Goal: Task Accomplishment & Management: Manage account settings

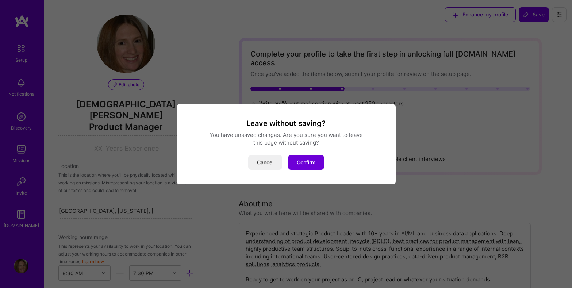
select select "US"
select select "Right Now"
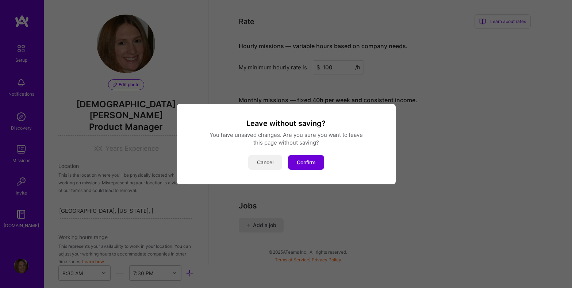
click at [267, 160] on button "Cancel" at bounding box center [265, 162] width 34 height 15
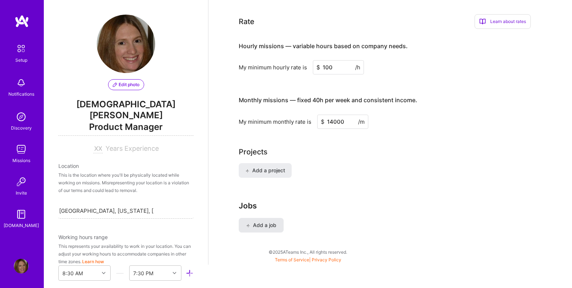
click at [270, 222] on span "Add a job" at bounding box center [261, 225] width 30 height 7
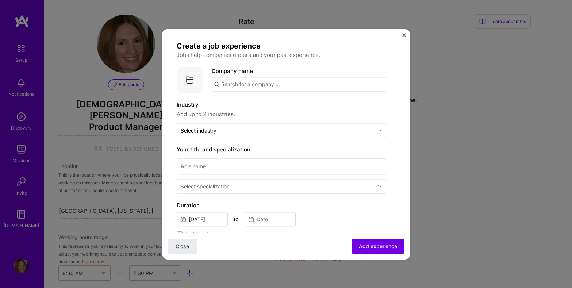
scroll to position [3, 0]
click at [374, 129] on input "text" at bounding box center [277, 130] width 193 height 8
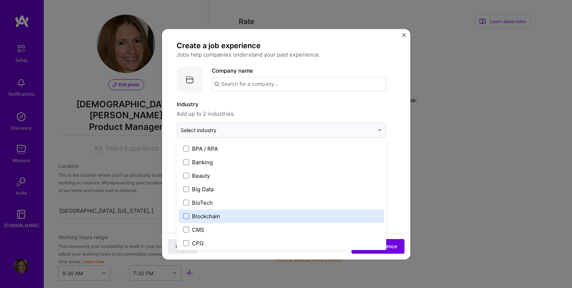
scroll to position [243, 0]
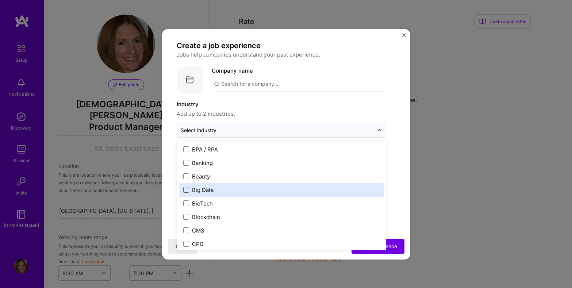
click at [185, 190] on span at bounding box center [186, 190] width 6 height 6
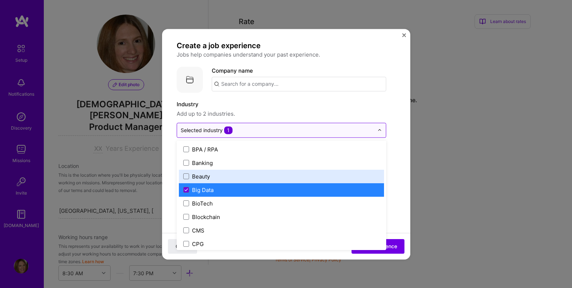
click at [370, 130] on input "text" at bounding box center [277, 130] width 193 height 8
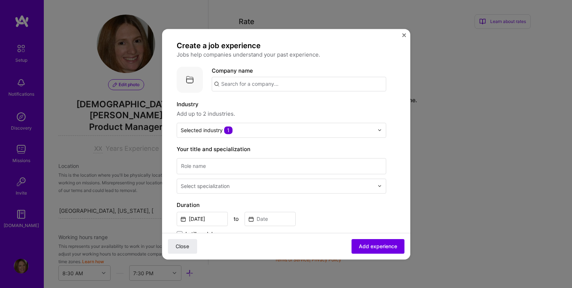
click at [390, 120] on div "Create a job experience Jobs help companies understand your past experience. Co…" at bounding box center [286, 261] width 219 height 440
click at [372, 167] on input at bounding box center [282, 166] width 210 height 16
type input "Director Data Products"
click at [321, 188] on input "text" at bounding box center [278, 186] width 195 height 8
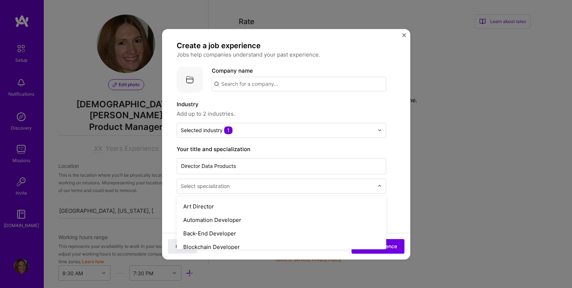
scroll to position [0, 0]
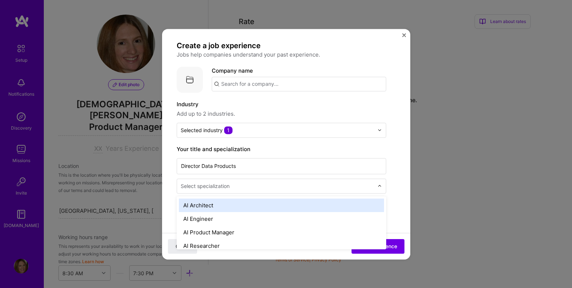
click at [293, 186] on input "text" at bounding box center [278, 186] width 195 height 8
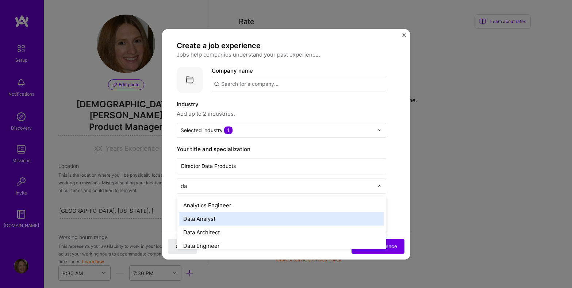
type input "d"
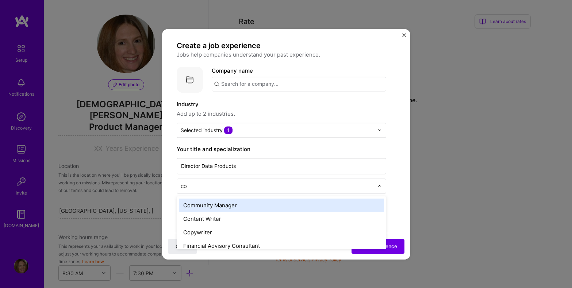
type input "c"
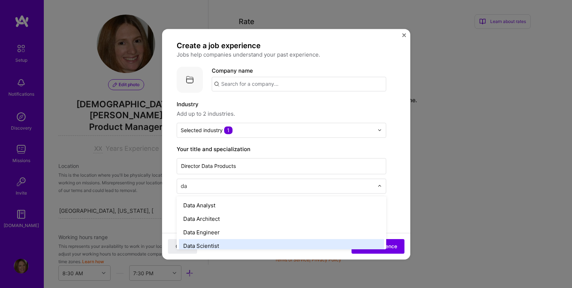
type input "d"
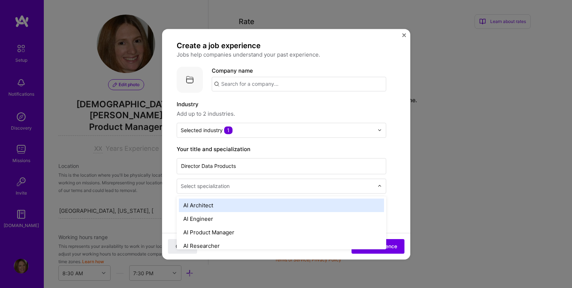
click at [401, 173] on form "Create a job experience Jobs help companies understand your past experience. Co…" at bounding box center [286, 281] width 248 height 481
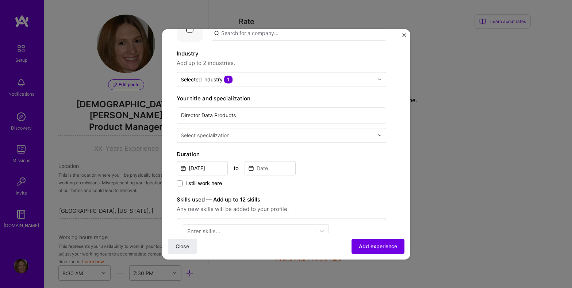
scroll to position [54, 0]
click at [196, 165] on input "[DATE]" at bounding box center [202, 167] width 51 height 14
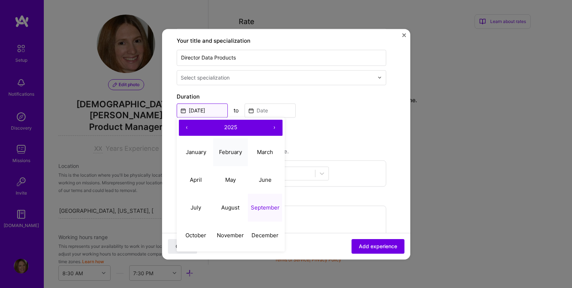
scroll to position [112, 0]
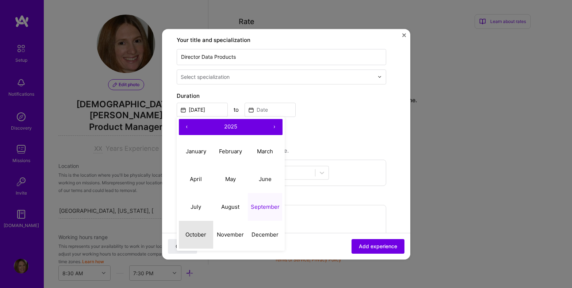
click at [198, 234] on abbr "October" at bounding box center [196, 234] width 21 height 7
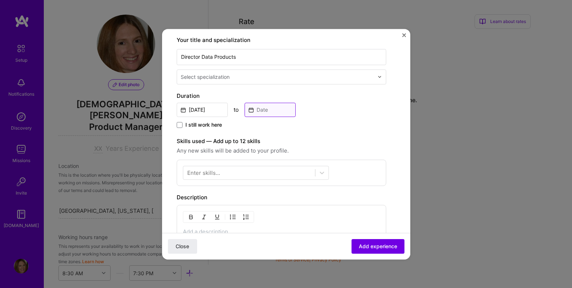
click at [274, 110] on input at bounding box center [270, 110] width 51 height 14
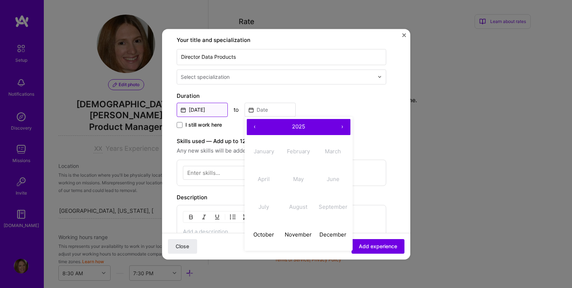
click at [210, 111] on input "[DATE]" at bounding box center [202, 110] width 51 height 14
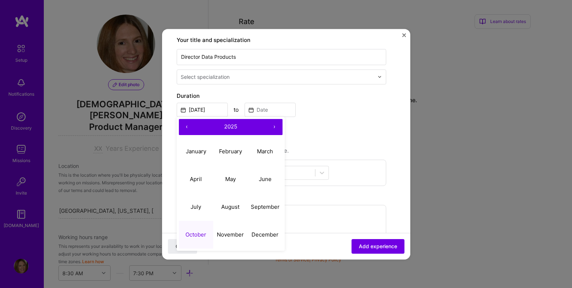
click at [186, 126] on button "‹" at bounding box center [187, 127] width 16 height 16
click at [200, 238] on abbr "October" at bounding box center [196, 234] width 21 height 7
type input "[DATE]"
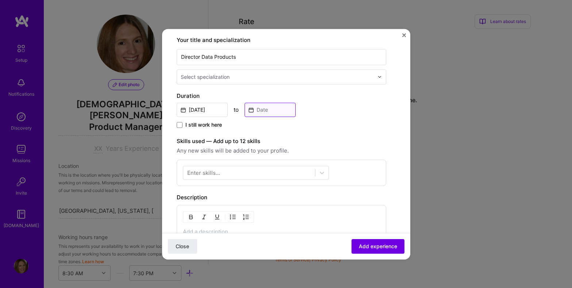
click at [275, 108] on input at bounding box center [270, 110] width 51 height 14
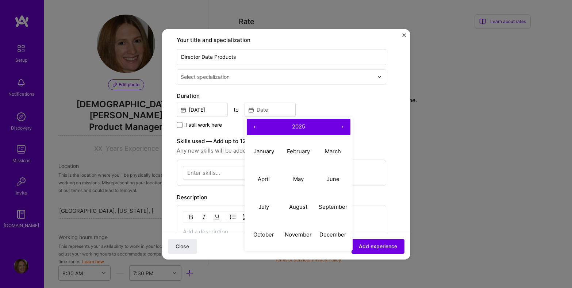
click at [253, 126] on button "‹" at bounding box center [255, 127] width 16 height 16
click at [264, 181] on abbr "April" at bounding box center [264, 179] width 12 height 7
type input "[DATE]"
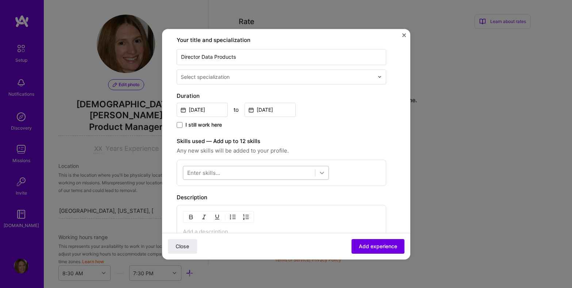
click at [319, 173] on icon at bounding box center [321, 172] width 7 height 7
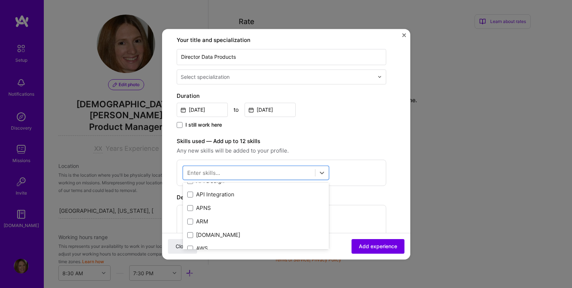
scroll to position [0, 0]
type input "b"
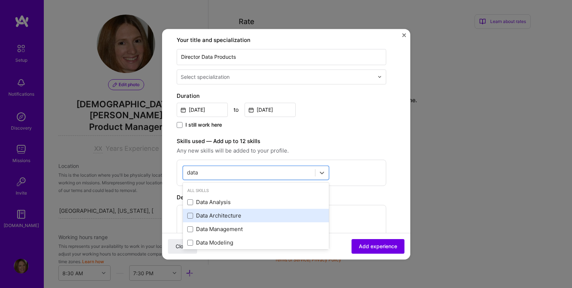
click at [232, 215] on div "Data Architecture" at bounding box center [255, 216] width 137 height 8
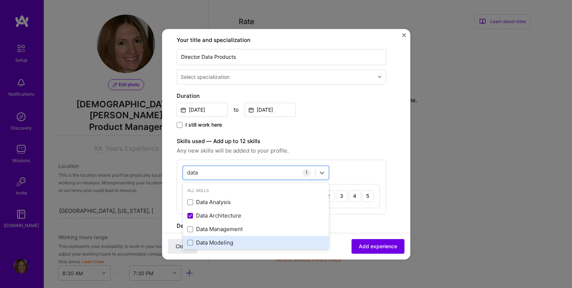
click at [232, 242] on div "Data Modeling" at bounding box center [255, 243] width 137 height 8
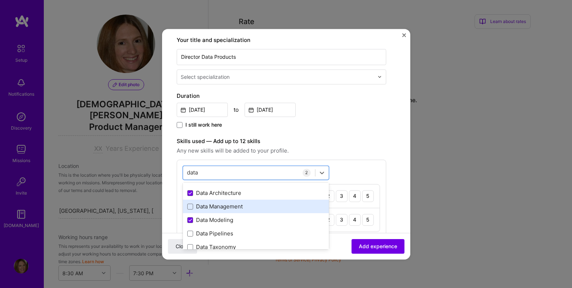
scroll to position [28, 0]
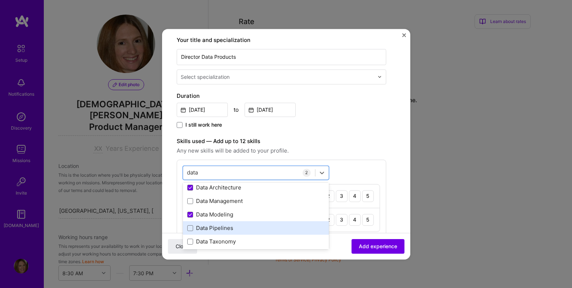
click at [243, 230] on div "Data Pipelines" at bounding box center [255, 229] width 137 height 8
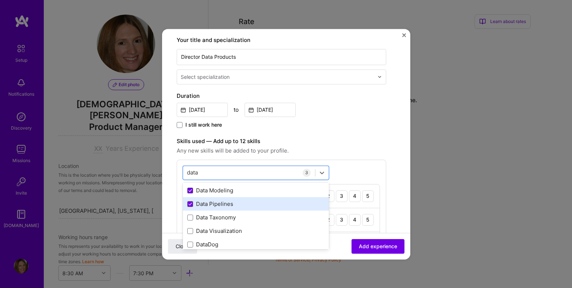
scroll to position [56, 0]
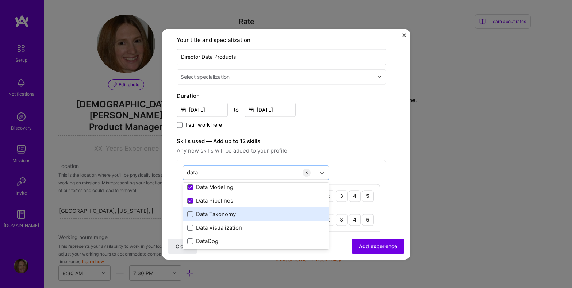
click at [230, 215] on div "Data Taxonomy" at bounding box center [255, 215] width 137 height 8
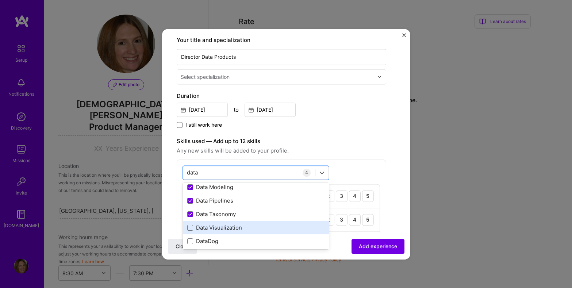
click at [230, 231] on div "Data Visualization" at bounding box center [255, 228] width 137 height 8
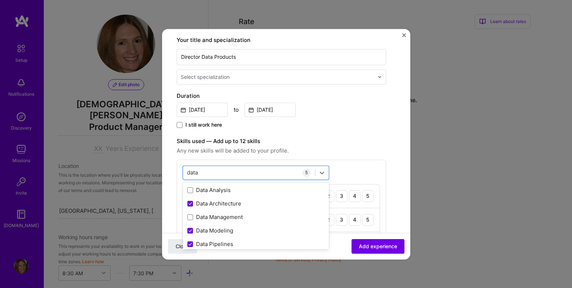
scroll to position [0, 0]
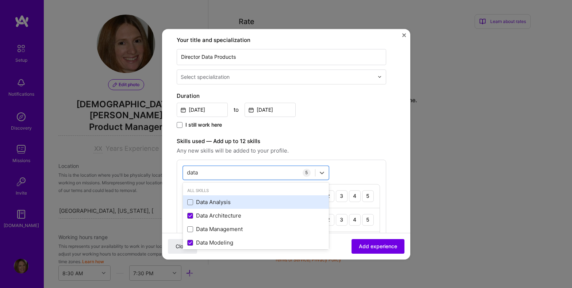
click at [226, 203] on div "Data Analysis" at bounding box center [255, 203] width 137 height 8
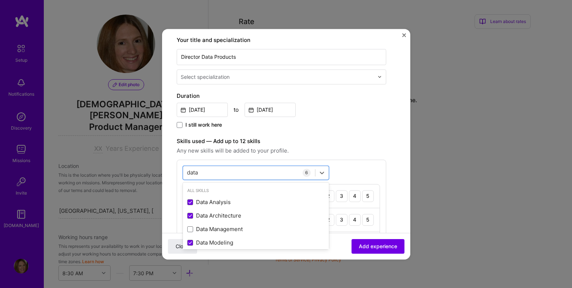
type input "data"
click at [347, 145] on label "Skills used — Add up to 12 skills" at bounding box center [282, 141] width 210 height 9
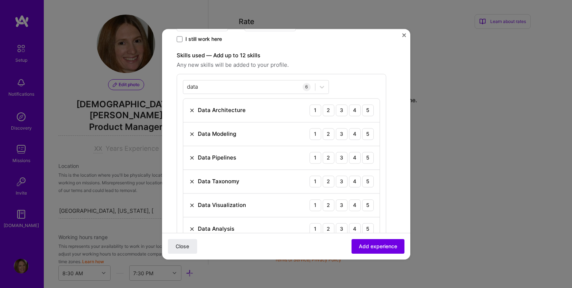
scroll to position [199, 0]
click at [352, 110] on div "4" at bounding box center [355, 109] width 12 height 12
click at [368, 135] on div "5" at bounding box center [368, 133] width 12 height 12
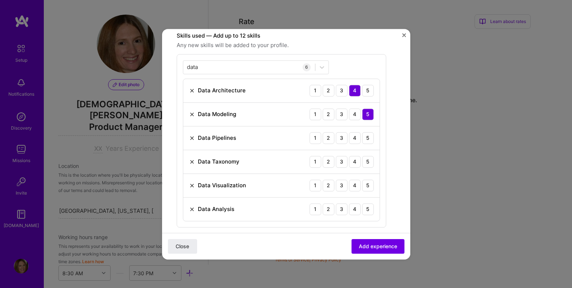
scroll to position [218, 0]
click at [354, 138] on div "4" at bounding box center [355, 137] width 12 height 12
click at [369, 163] on div "5" at bounding box center [368, 161] width 12 height 12
click at [370, 191] on div "Data Visualization 1 2 3 4 5" at bounding box center [281, 185] width 196 height 24
click at [370, 188] on div "5" at bounding box center [368, 185] width 12 height 12
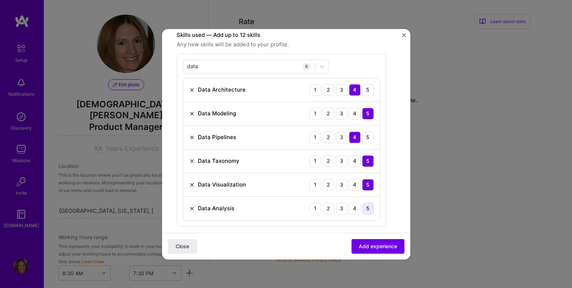
click at [367, 210] on div "5" at bounding box center [368, 209] width 12 height 12
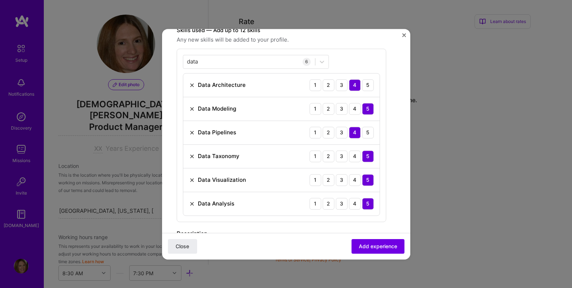
scroll to position [213, 0]
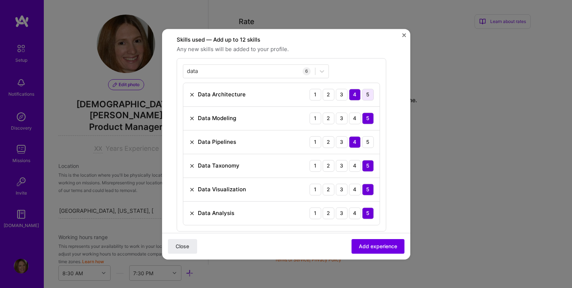
click at [366, 95] on div "5" at bounding box center [368, 95] width 12 height 12
click at [372, 140] on div "5" at bounding box center [368, 142] width 12 height 12
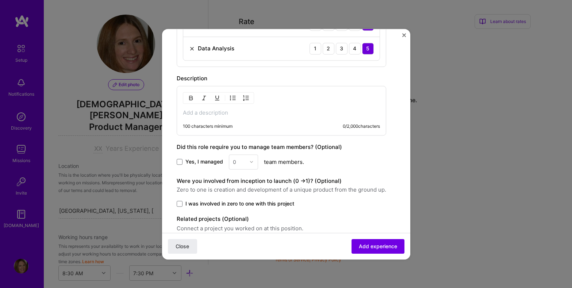
scroll to position [379, 0]
click at [180, 161] on span at bounding box center [180, 161] width 6 height 6
click at [0, 0] on input "Yes, I managed" at bounding box center [0, 0] width 0 height 0
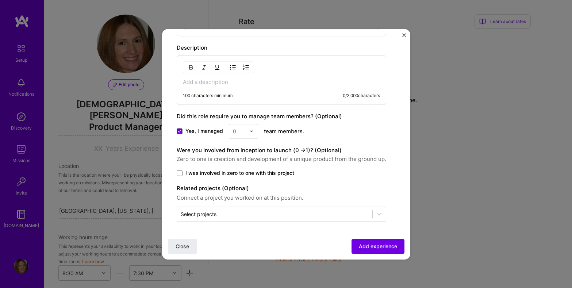
scroll to position [412, 0]
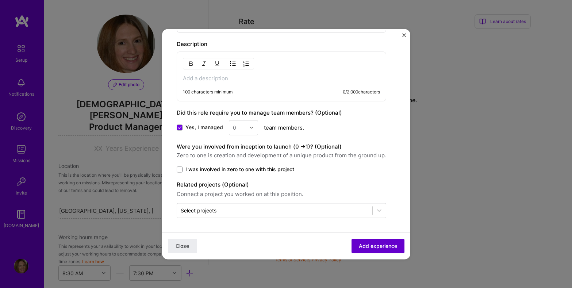
click at [369, 244] on span "Add experience" at bounding box center [378, 245] width 38 height 7
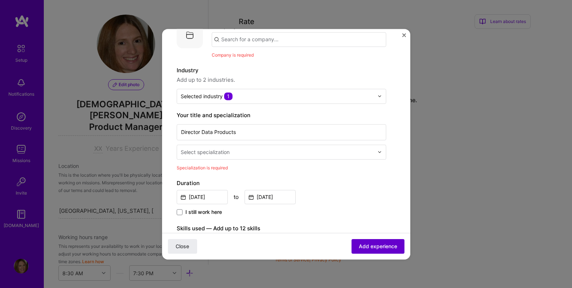
scroll to position [40, 0]
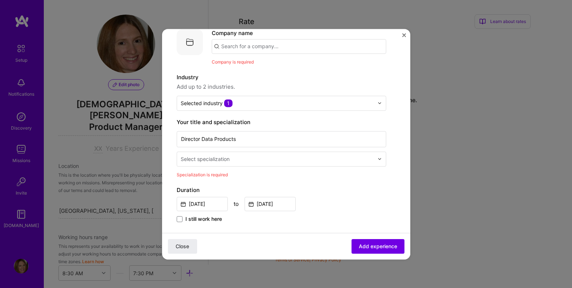
click at [348, 161] on input "text" at bounding box center [278, 159] width 195 height 8
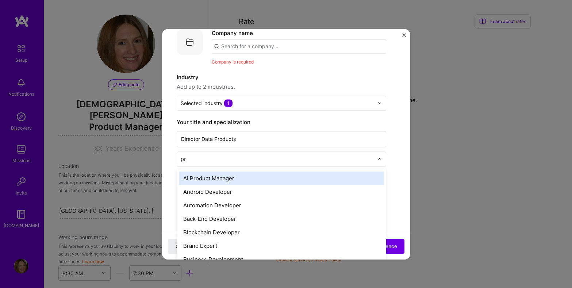
type input "pro"
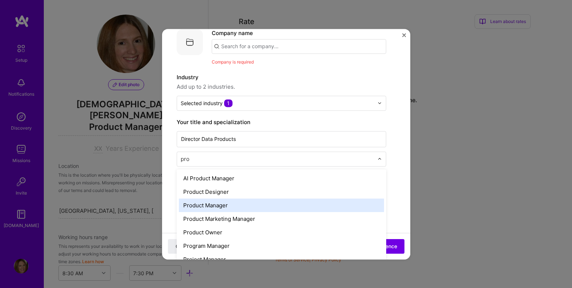
click at [248, 206] on div "Product Manager" at bounding box center [281, 206] width 205 height 14
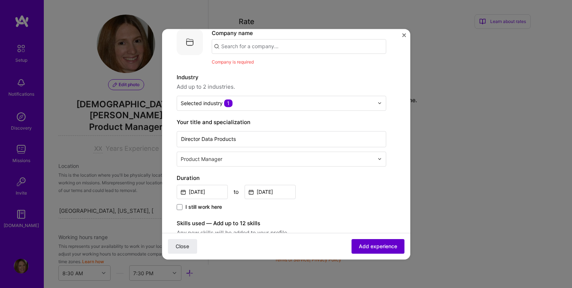
click at [364, 247] on span "Add experience" at bounding box center [378, 245] width 38 height 7
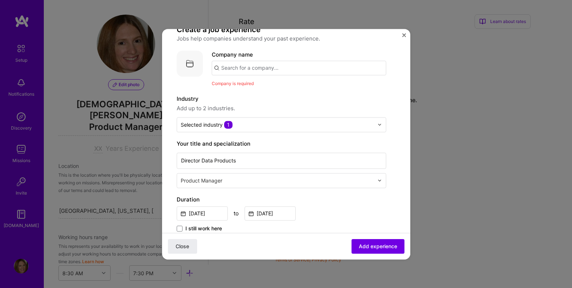
scroll to position [0, 0]
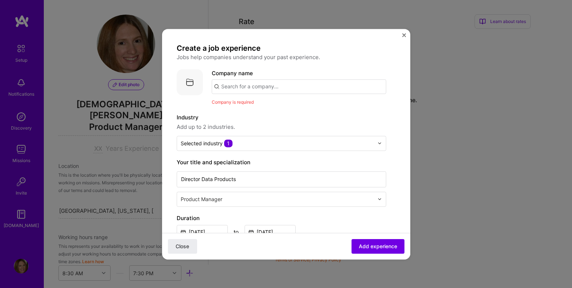
click at [340, 89] on input "text" at bounding box center [299, 86] width 175 height 15
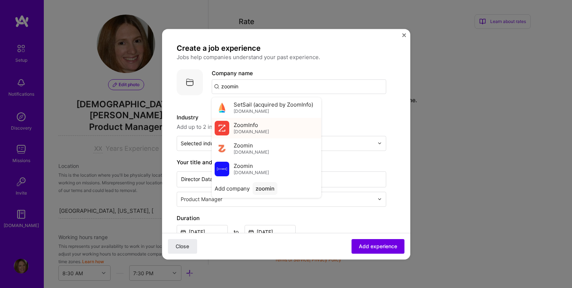
click at [253, 129] on span "[DOMAIN_NAME]" at bounding box center [251, 132] width 35 height 6
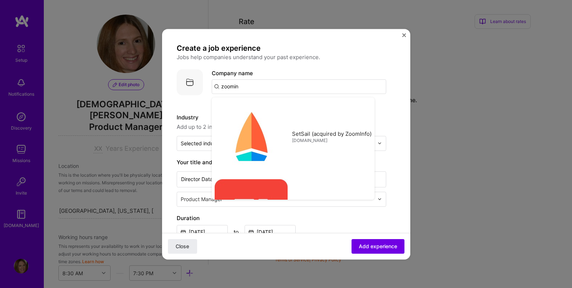
type input "ZoomInfo"
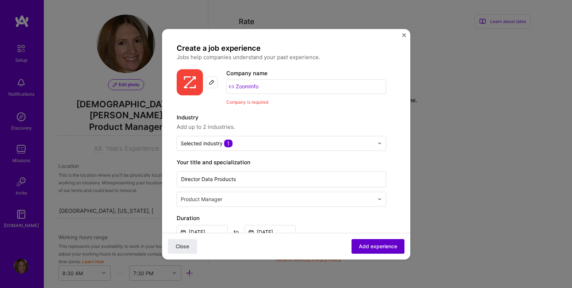
click at [395, 244] on span "Add experience" at bounding box center [378, 245] width 38 height 7
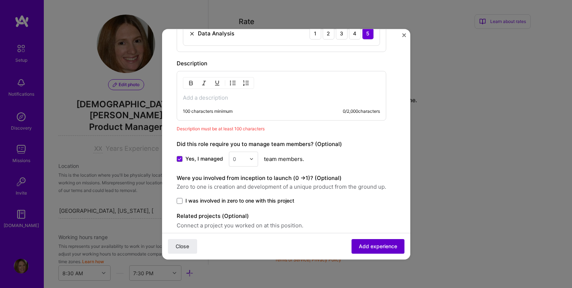
scroll to position [424, 0]
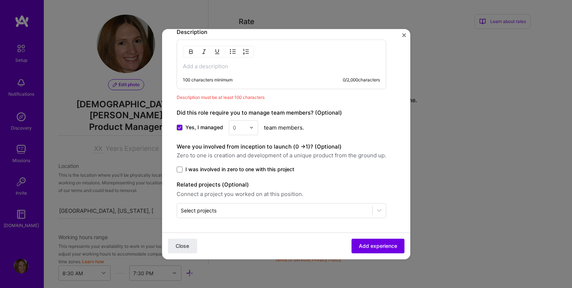
click at [199, 80] on div "100 characters minimum" at bounding box center [208, 80] width 50 height 6
click at [192, 66] on p at bounding box center [281, 66] width 197 height 7
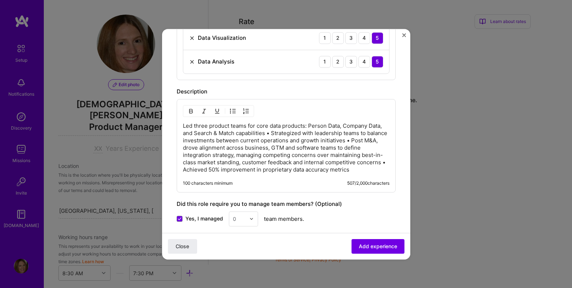
scroll to position [348, 0]
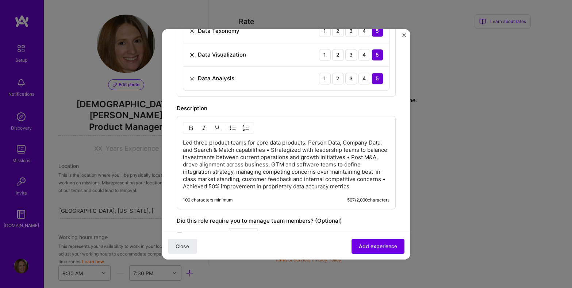
click at [267, 150] on p "Led three product teams for core data products: Person Data, Company Data, and …" at bounding box center [286, 164] width 207 height 51
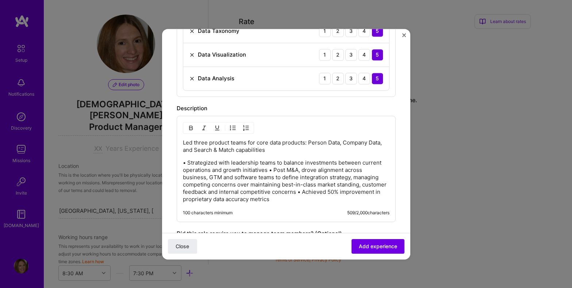
click at [269, 171] on p "• Strategized with leadership teams to balance investments between current oper…" at bounding box center [286, 181] width 207 height 44
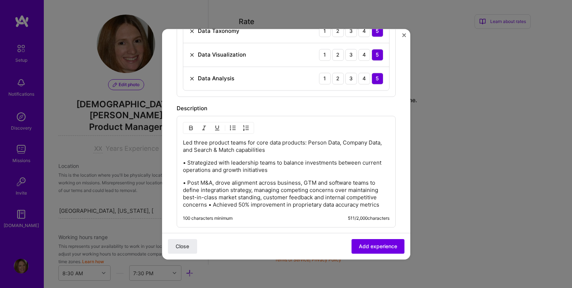
click at [209, 206] on p "• Post M&A, drove alignment across business, GTM and software teams to define i…" at bounding box center [286, 193] width 207 height 29
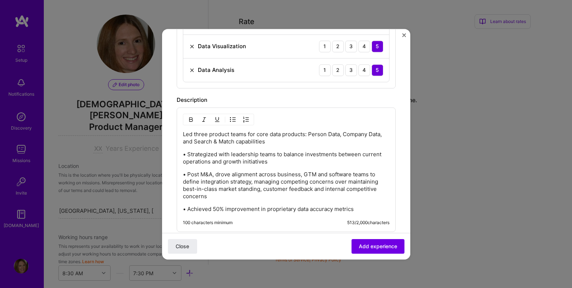
scroll to position [354, 0]
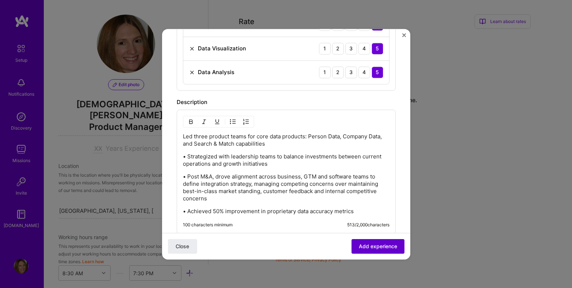
click at [376, 245] on span "Add experience" at bounding box center [378, 245] width 38 height 7
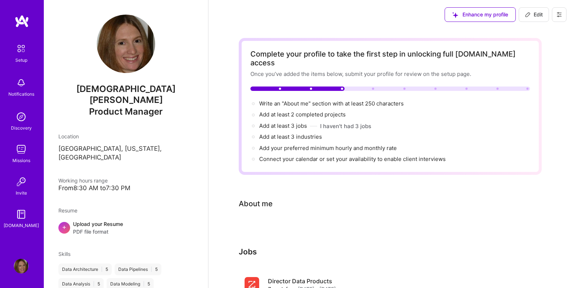
scroll to position [26, 0]
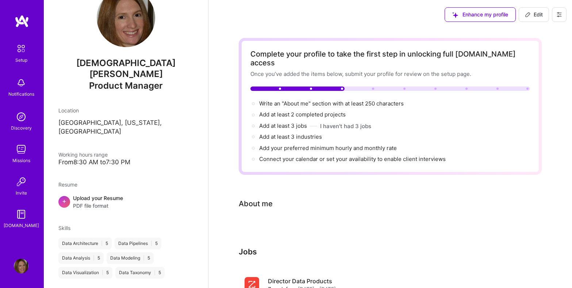
click at [128, 158] on div "From 8:30 AM to 7:30 PM" at bounding box center [125, 162] width 135 height 8
click at [104, 152] on span "Working hours range" at bounding box center [82, 155] width 49 height 6
click at [107, 149] on div "[DEMOGRAPHIC_DATA][PERSON_NAME] Product Manager Location [GEOGRAPHIC_DATA], [US…" at bounding box center [126, 144] width 164 height 288
click at [111, 158] on div "From 8:30 AM to 7:30 PM" at bounding box center [125, 162] width 135 height 8
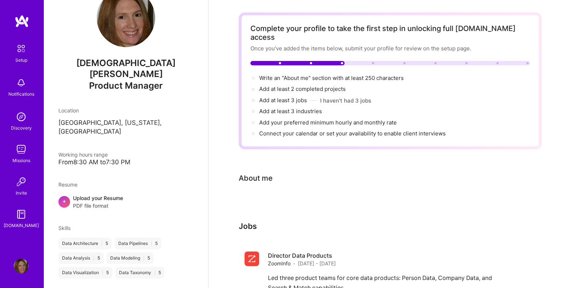
scroll to position [0, 0]
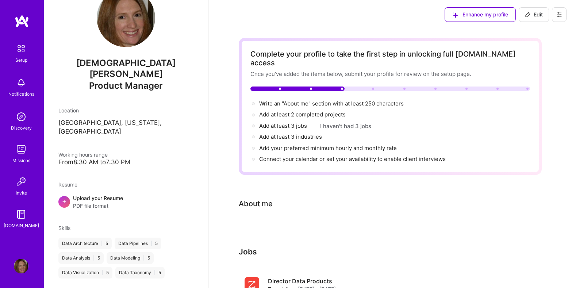
click at [270, 198] on div "About me" at bounding box center [256, 203] width 34 height 11
click at [538, 19] on button "Edit" at bounding box center [534, 14] width 30 height 15
select select "US"
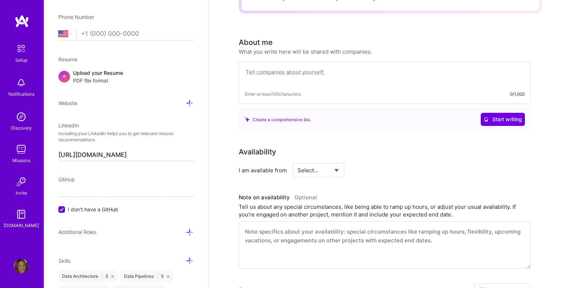
scroll to position [160, 0]
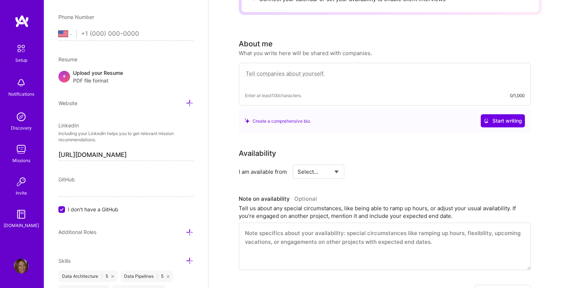
paste textarea "Experienced and strategic Product Leader with 10+ years in AI/ML and business d…"
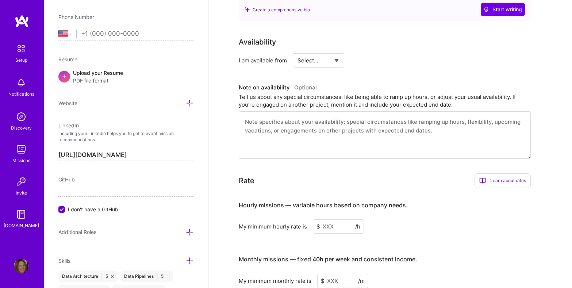
scroll to position [359, 0]
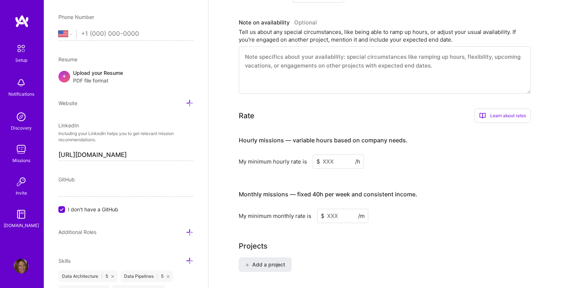
type textarea "Experienced and strategic Product Leader with 10+ years in AI/ML and business d…"
click at [325, 154] on input at bounding box center [338, 161] width 51 height 14
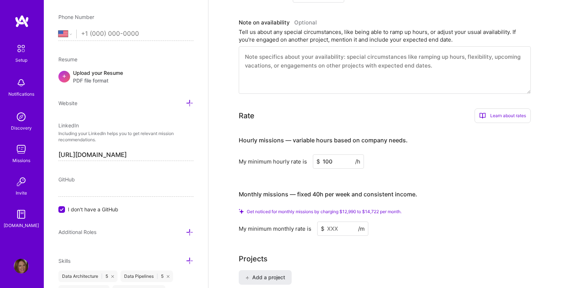
type input "100"
click at [329, 222] on input at bounding box center [342, 229] width 51 height 14
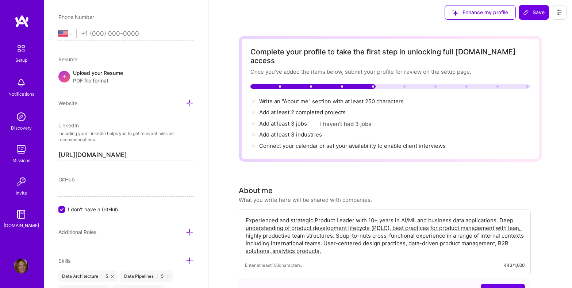
scroll to position [3, 0]
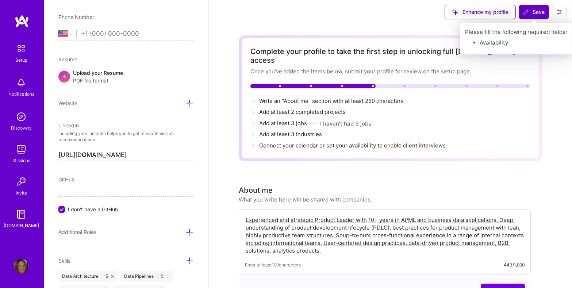
type input "14000"
click at [534, 11] on span "Save" at bounding box center [534, 11] width 22 height 7
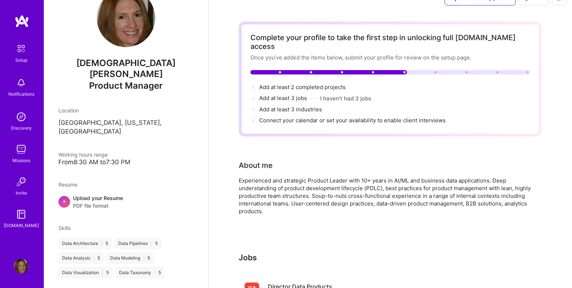
scroll to position [0, 0]
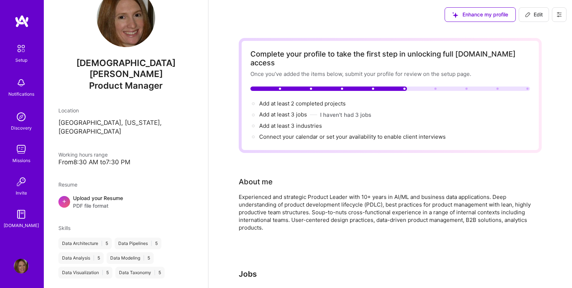
click at [533, 14] on span "Edit" at bounding box center [534, 14] width 18 height 7
select select "US"
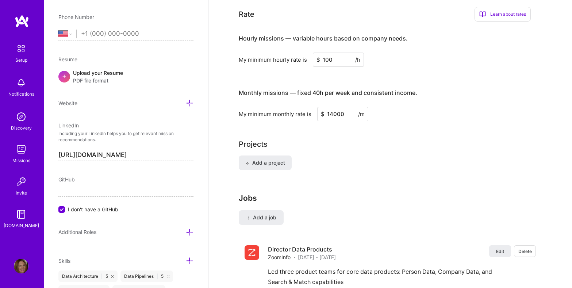
scroll to position [506, 0]
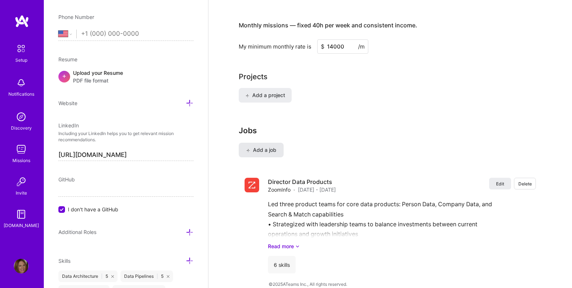
click at [268, 146] on span "Add a job" at bounding box center [261, 149] width 30 height 7
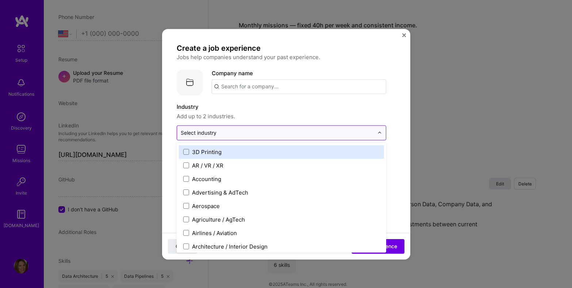
click at [270, 135] on input "text" at bounding box center [277, 133] width 193 height 8
type input "b2b"
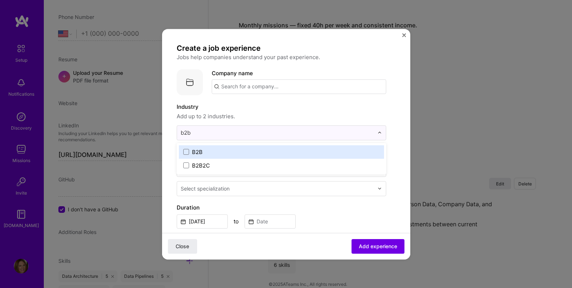
click at [239, 156] on div "B2B" at bounding box center [281, 152] width 205 height 14
type input "mark"
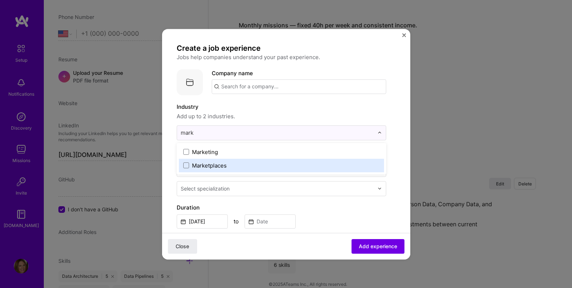
click at [226, 163] on div "Marketplaces" at bounding box center [209, 166] width 35 height 8
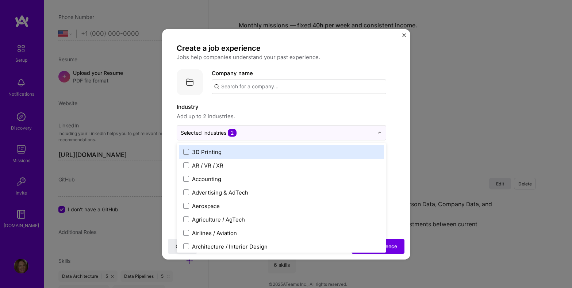
click at [313, 103] on label "Industry" at bounding box center [282, 107] width 210 height 9
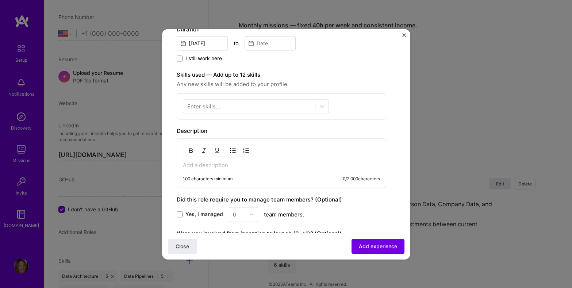
scroll to position [179, 0]
click at [192, 168] on p at bounding box center [281, 164] width 197 height 7
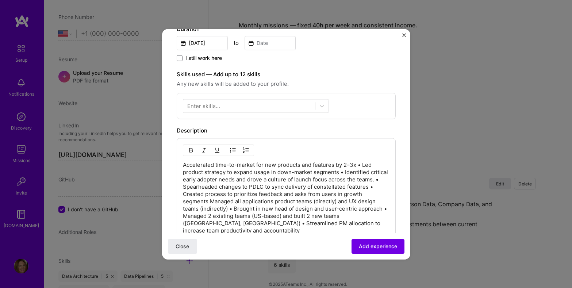
click at [359, 167] on p "Accelerated time-to-market for new products and features by 2–3x • Led product …" at bounding box center [286, 197] width 207 height 73
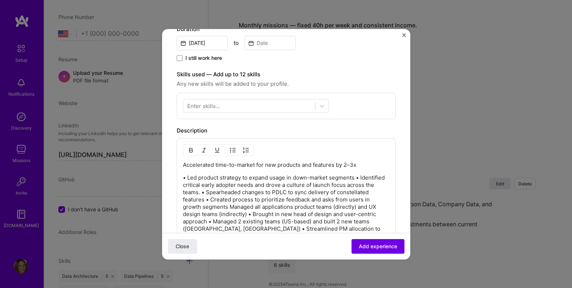
click at [202, 194] on p "• Led product strategy to expand usage in down-market segments • Identified cri…" at bounding box center [286, 207] width 207 height 66
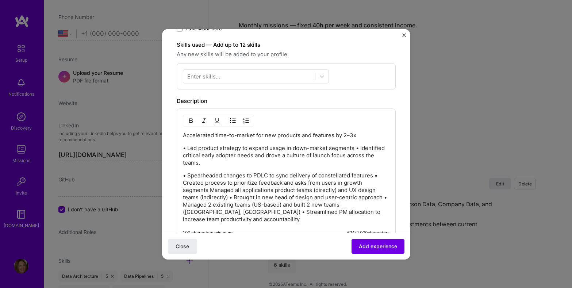
scroll to position [223, 0]
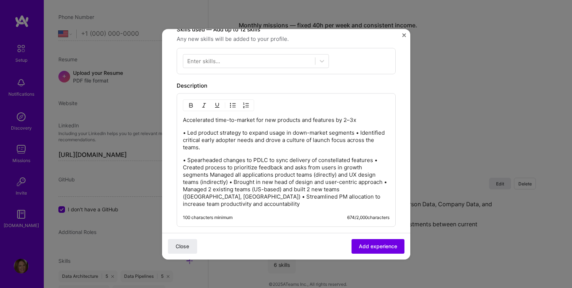
click at [376, 162] on p "• Spearheaded changes to PDLC to sync delivery of constellated features • Creat…" at bounding box center [286, 182] width 207 height 51
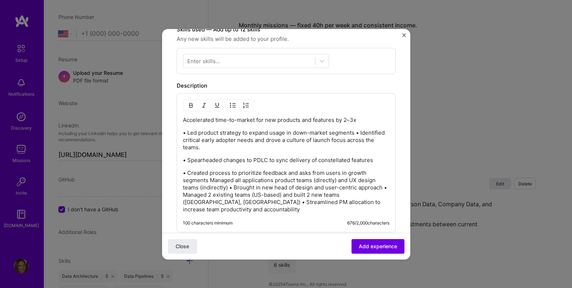
click at [230, 190] on p "• Created process to prioritize feedback and asks from users in growth segments…" at bounding box center [286, 191] width 207 height 44
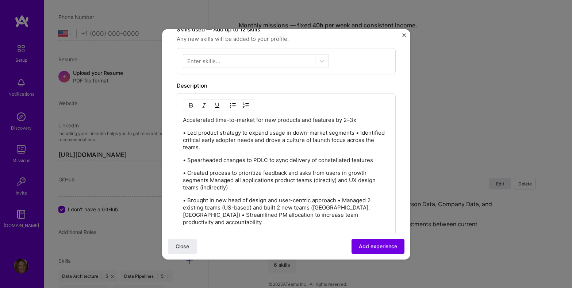
click at [339, 202] on p "• Brought in new head of design and user-centric approach • Managed 2 existing …" at bounding box center [286, 211] width 207 height 29
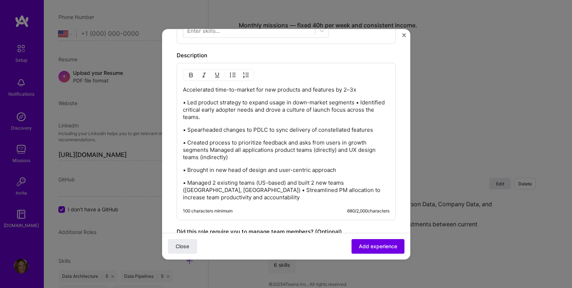
scroll to position [259, 0]
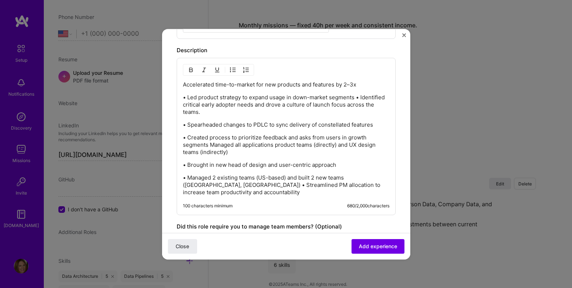
click at [184, 186] on p "• Managed 2 existing teams (US-based) and built 2 new teams ([GEOGRAPHIC_DATA],…" at bounding box center [286, 185] width 207 height 22
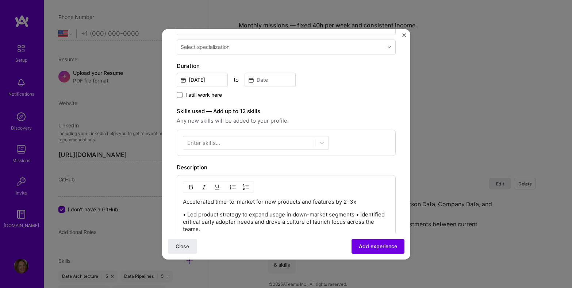
scroll to position [148, 0]
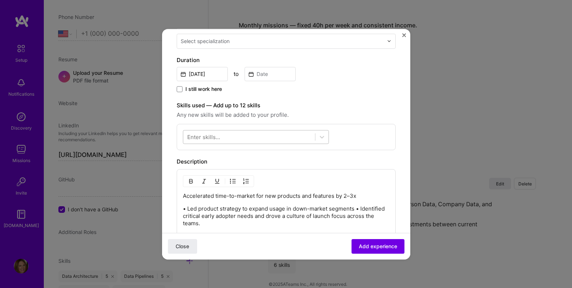
click at [222, 136] on div at bounding box center [249, 137] width 132 height 12
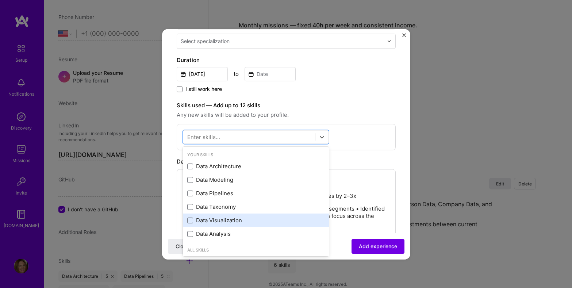
click at [213, 219] on div "Data Visualization" at bounding box center [255, 221] width 137 height 8
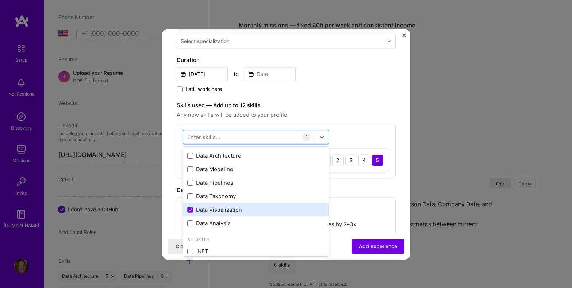
scroll to position [11, 0]
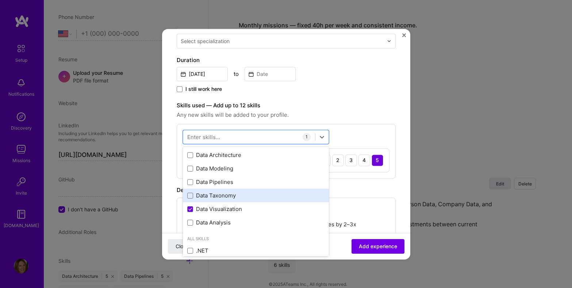
click at [218, 199] on div "Data Taxonomy" at bounding box center [255, 196] width 137 height 8
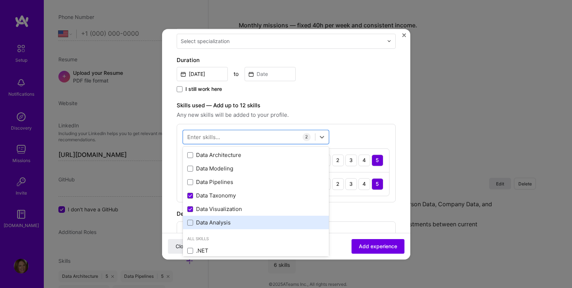
click at [217, 226] on div "Data Analysis" at bounding box center [255, 223] width 137 height 8
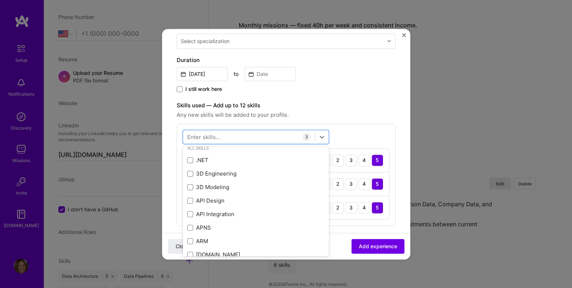
scroll to position [104, 0]
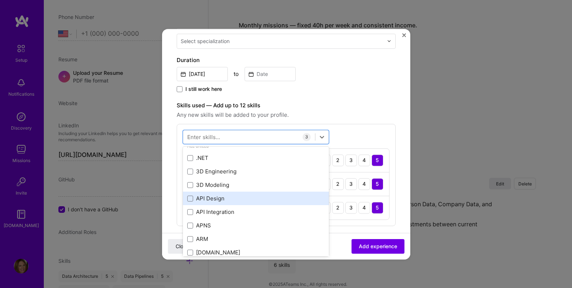
click at [217, 201] on div "API Design" at bounding box center [255, 199] width 137 height 8
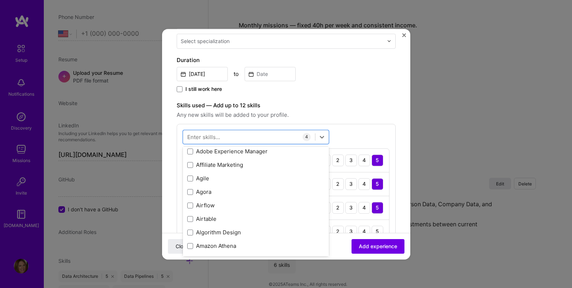
scroll to position [355, 0]
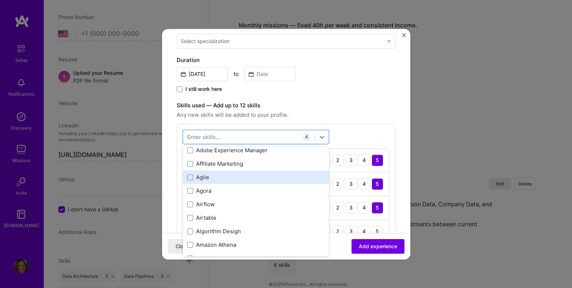
click at [204, 177] on div "Agile" at bounding box center [255, 178] width 137 height 8
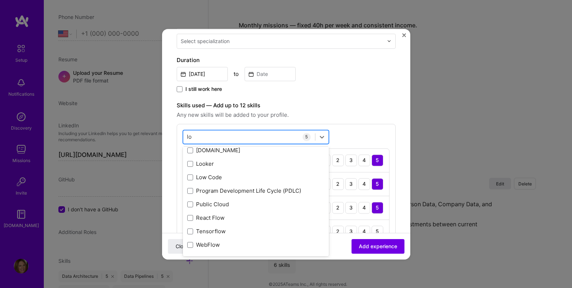
scroll to position [0, 0]
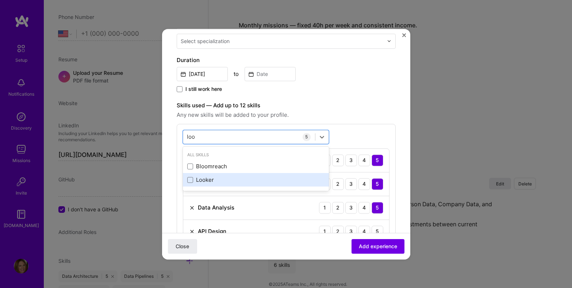
click at [201, 179] on div "Looker" at bounding box center [255, 180] width 137 height 8
click at [191, 180] on icon at bounding box center [190, 180] width 4 height 3
click at [0, 0] on input "checkbox" at bounding box center [0, 0] width 0 height 0
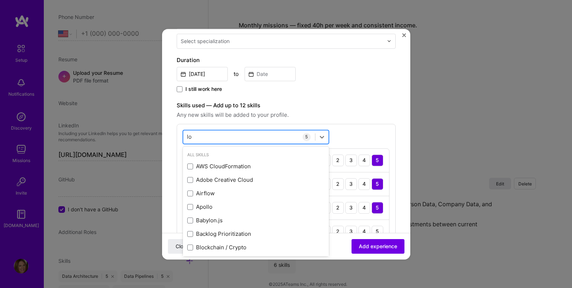
type input "l"
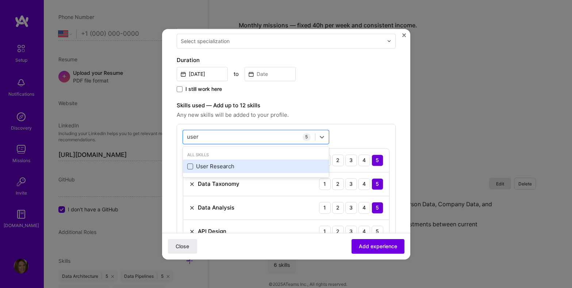
click at [190, 168] on span at bounding box center [190, 167] width 6 height 6
click at [0, 0] on input "checkbox" at bounding box center [0, 0] width 0 height 0
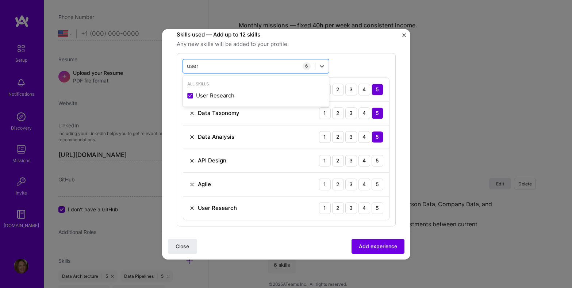
scroll to position [225, 0]
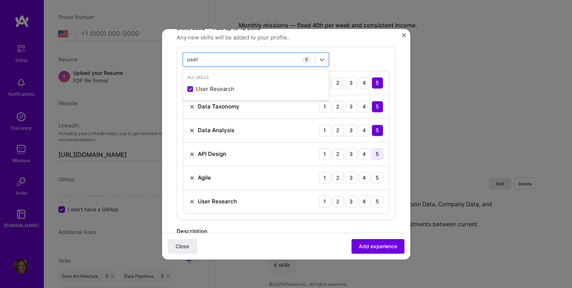
type input "user"
click at [380, 157] on div "5" at bounding box center [378, 154] width 12 height 12
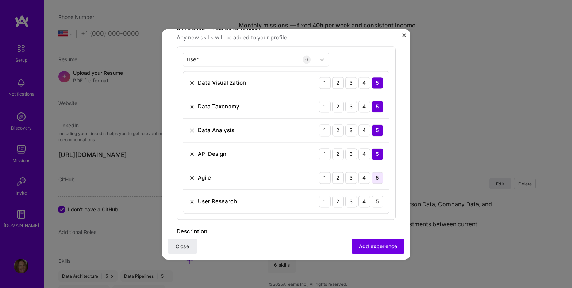
click at [378, 179] on div "5" at bounding box center [378, 178] width 12 height 12
click at [376, 201] on div "5" at bounding box center [378, 202] width 12 height 12
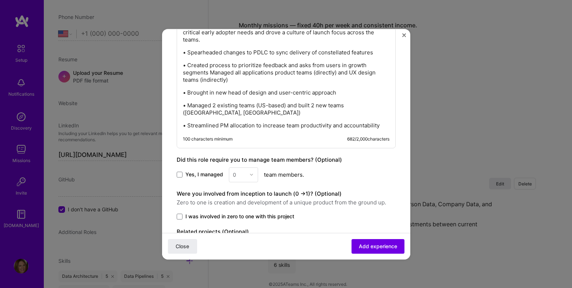
scroll to position [501, 0]
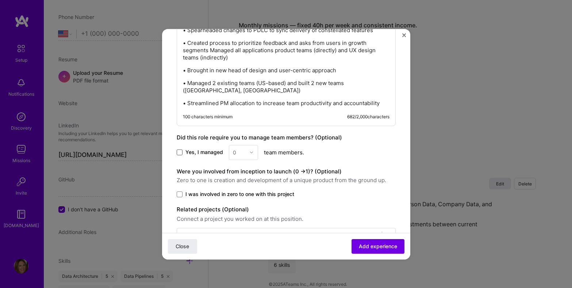
click at [178, 149] on span at bounding box center [180, 152] width 6 height 6
click at [0, 0] on input "Yes, I managed" at bounding box center [0, 0] width 0 height 0
click at [251, 150] on img at bounding box center [251, 152] width 4 height 4
click at [243, 229] on div "10" at bounding box center [243, 236] width 25 height 14
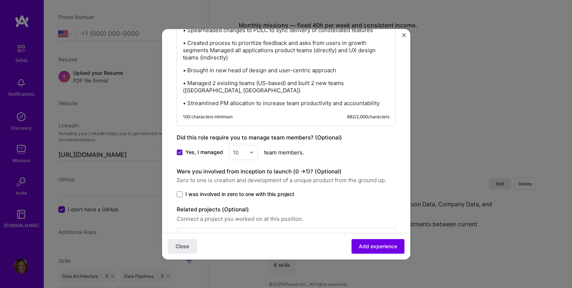
scroll to position [518, 0]
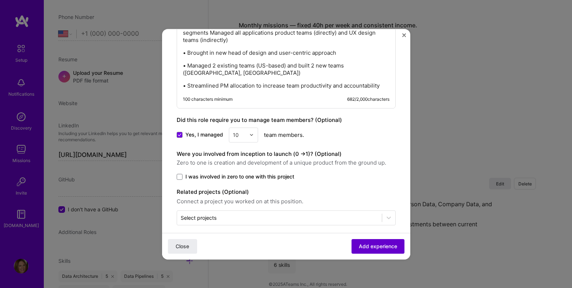
click at [365, 244] on span "Add experience" at bounding box center [378, 245] width 38 height 7
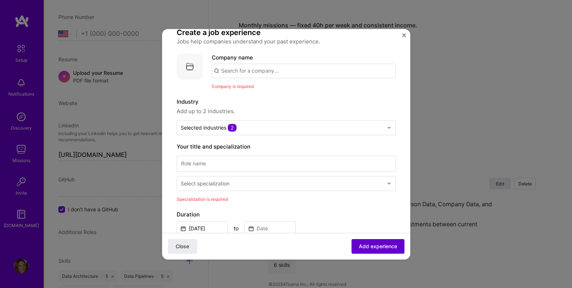
scroll to position [7, 0]
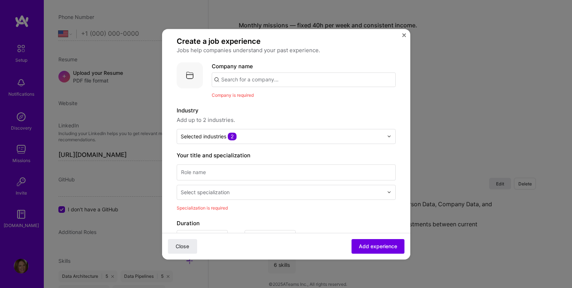
click at [319, 82] on input "text" at bounding box center [304, 79] width 184 height 15
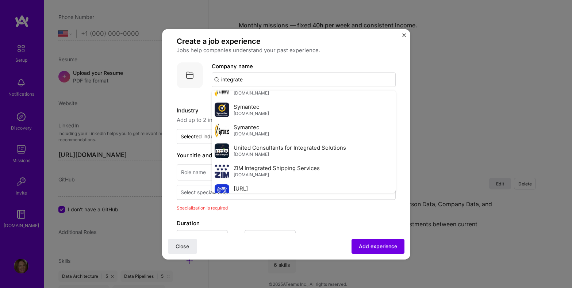
scroll to position [428, 0]
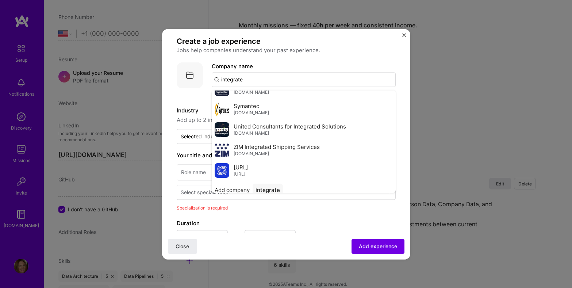
type input "integrate"
click at [270, 184] on div "integrate" at bounding box center [268, 190] width 30 height 13
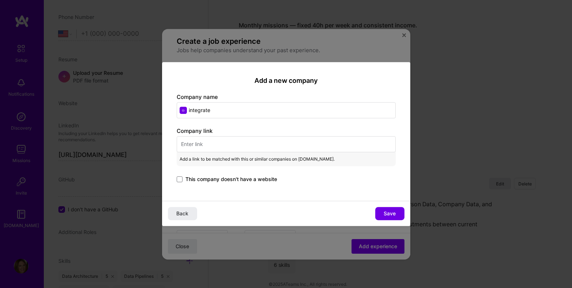
click at [195, 146] on input "text" at bounding box center [286, 144] width 219 height 16
paste input "[URL][DOMAIN_NAME]"
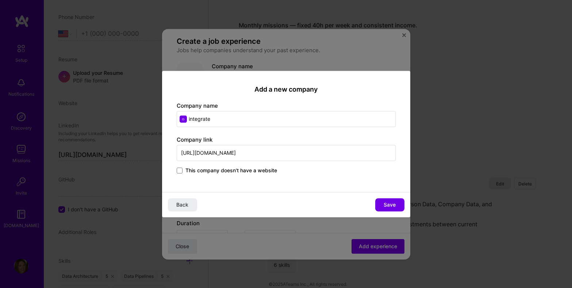
type input "[URL][DOMAIN_NAME]"
click at [190, 120] on input "integrate" at bounding box center [286, 119] width 219 height 16
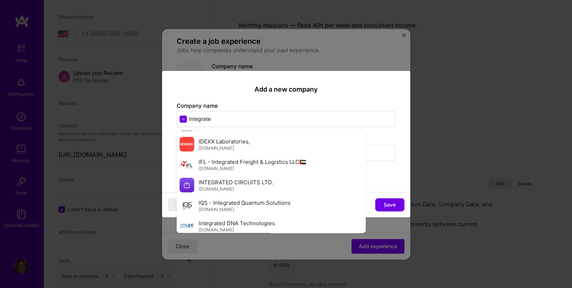
scroll to position [0, 0]
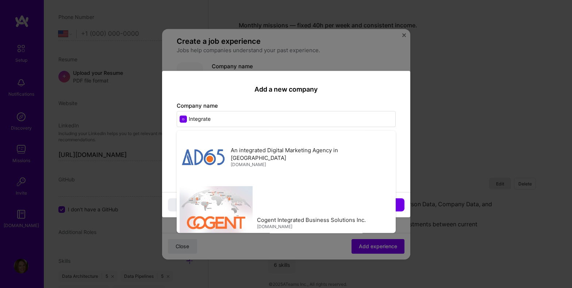
click at [335, 121] on input "Integrate" at bounding box center [286, 119] width 219 height 16
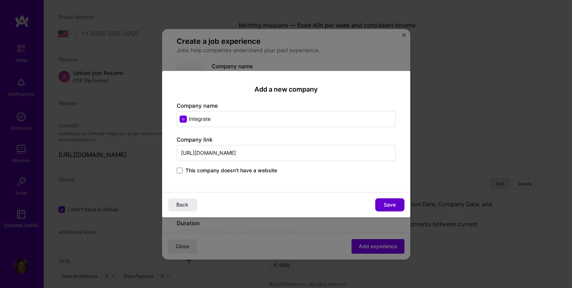
type input "Integrate"
click at [392, 205] on span "Save" at bounding box center [390, 204] width 12 height 7
type input "Integrate"
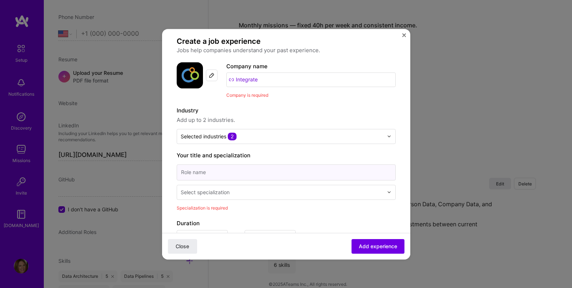
click at [377, 172] on input at bounding box center [286, 172] width 219 height 16
type input "VP of Products"
click at [217, 192] on div "Select specialization" at bounding box center [205, 192] width 49 height 8
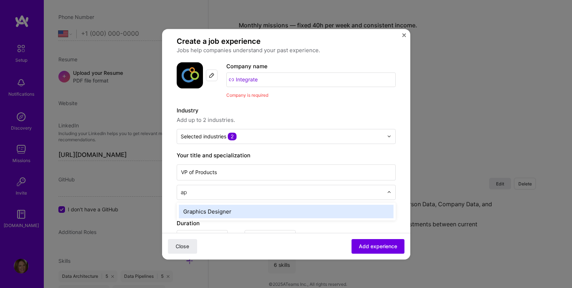
type input "a"
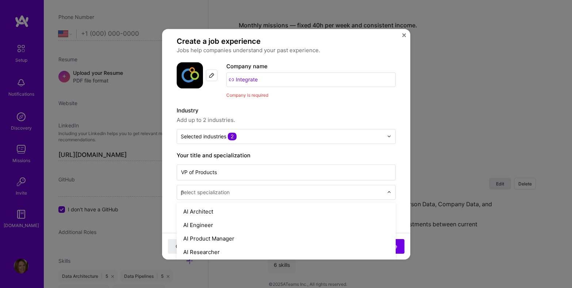
type input "pr"
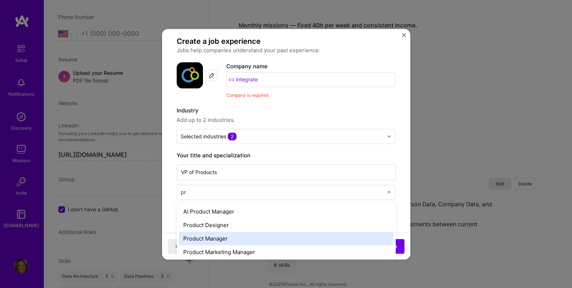
click at [240, 232] on div "Product Manager" at bounding box center [286, 239] width 215 height 14
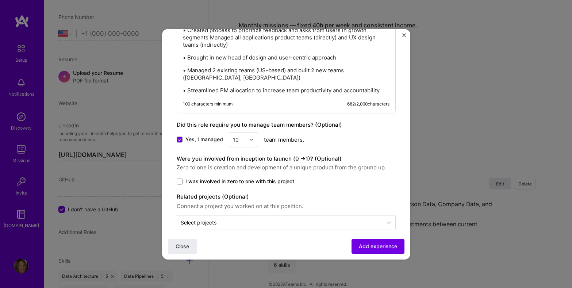
scroll to position [529, 0]
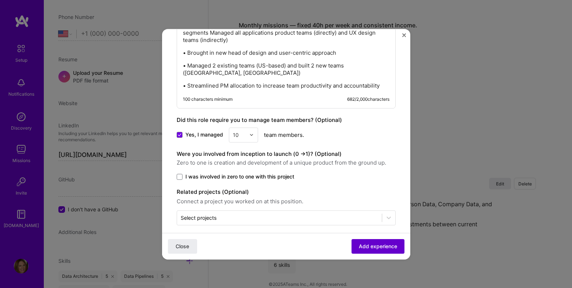
click at [387, 248] on span "Add experience" at bounding box center [378, 245] width 38 height 7
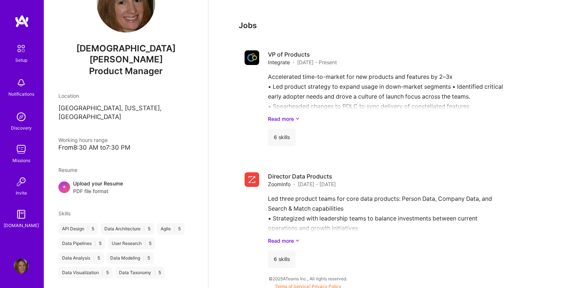
scroll to position [243, 0]
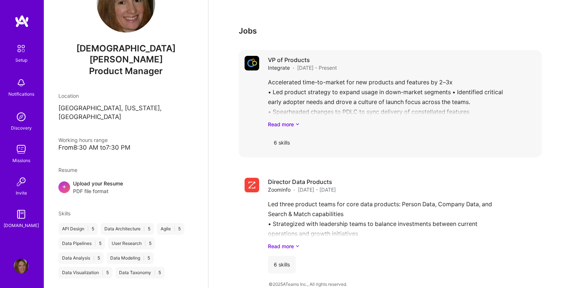
click at [394, 56] on div "VP of Products Integrate · [DATE] - Present" at bounding box center [402, 64] width 268 height 16
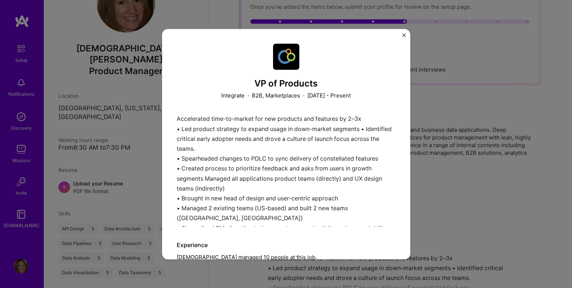
scroll to position [6, 0]
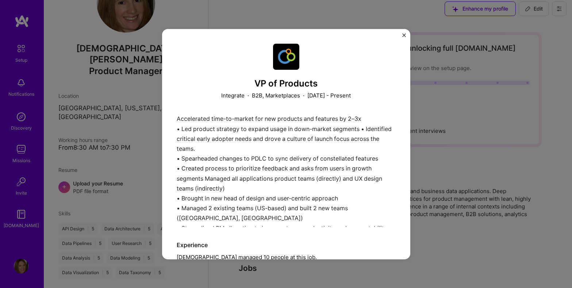
click at [402, 33] on div "VP of Products Integrate · B2B, Marketplaces · [DATE] - Present Accelerated tim…" at bounding box center [286, 144] width 248 height 230
click at [404, 33] on img "Close" at bounding box center [404, 35] width 4 height 4
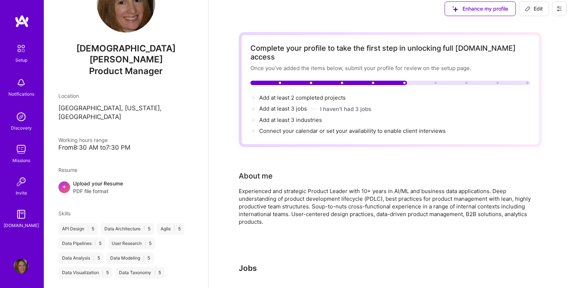
click at [532, 10] on span "Edit" at bounding box center [534, 8] width 18 height 7
select select "US"
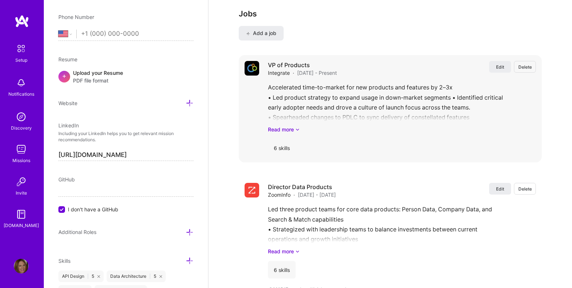
scroll to position [628, 0]
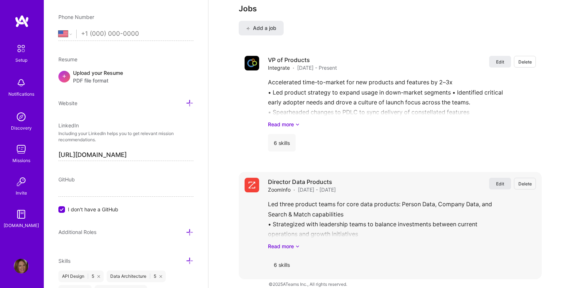
click at [505, 178] on button "Edit" at bounding box center [500, 184] width 22 height 12
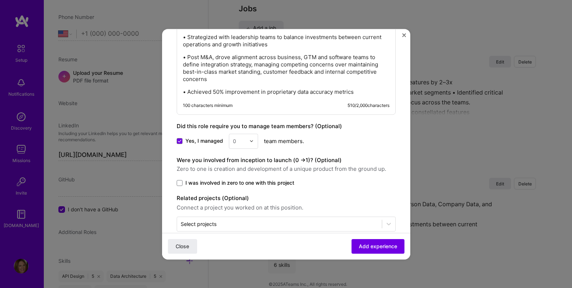
scroll to position [487, 0]
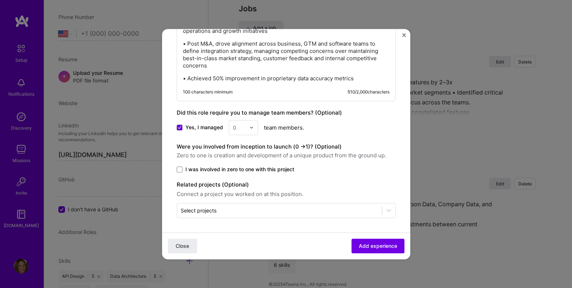
click at [252, 127] on img at bounding box center [251, 127] width 4 height 4
click at [237, 148] on div "4" at bounding box center [243, 155] width 25 height 14
click at [253, 126] on div at bounding box center [253, 128] width 8 height 14
click at [240, 172] on div "3" at bounding box center [243, 174] width 25 height 14
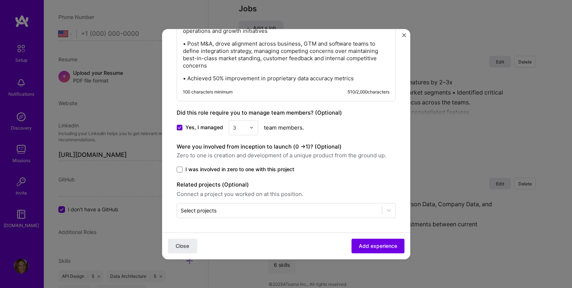
click at [251, 130] on div at bounding box center [253, 128] width 8 height 14
click at [241, 217] on div "10" at bounding box center [243, 218] width 25 height 14
click at [362, 245] on span "Add experience" at bounding box center [378, 245] width 38 height 7
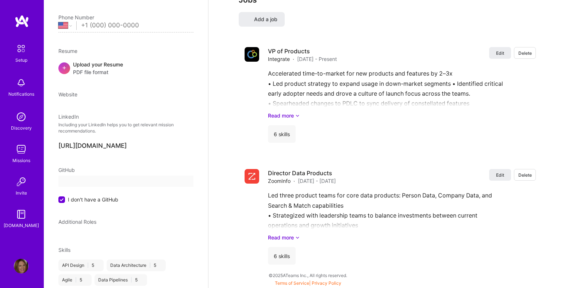
select select "US"
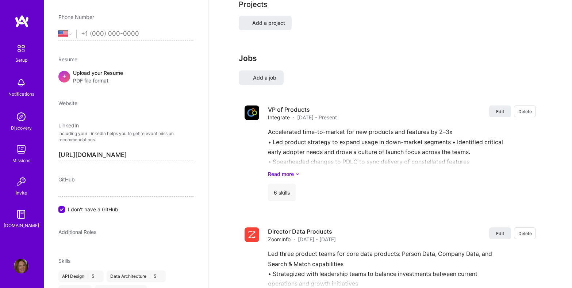
scroll to position [628, 0]
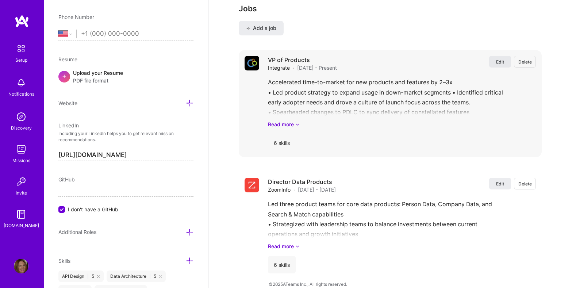
click at [496, 56] on button "Edit" at bounding box center [500, 62] width 22 height 12
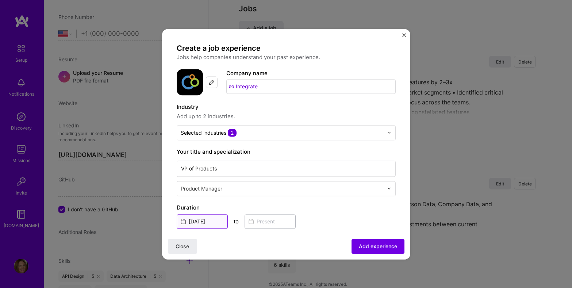
click at [203, 222] on input "[DATE]" at bounding box center [202, 221] width 51 height 14
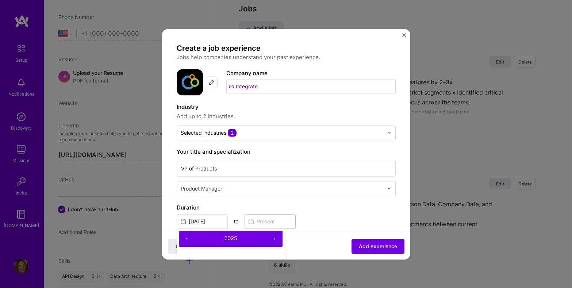
click at [186, 238] on button "‹" at bounding box center [187, 239] width 16 height 16
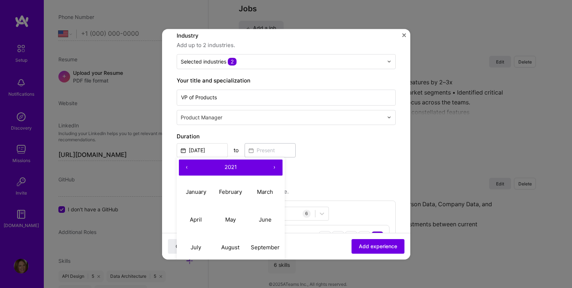
scroll to position [76, 0]
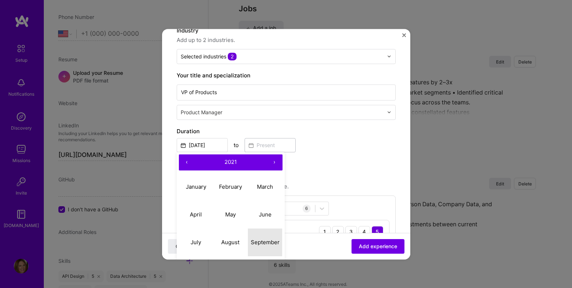
click at [259, 244] on abbr "September" at bounding box center [265, 242] width 29 height 7
type input "[DATE]"
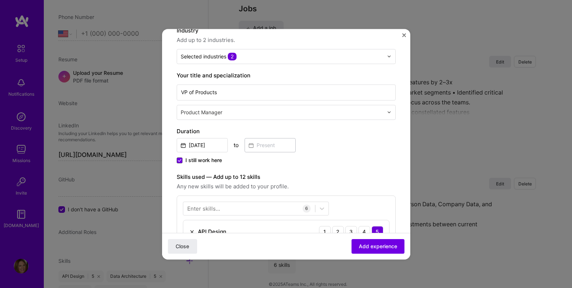
click at [179, 162] on span at bounding box center [180, 160] width 6 height 6
click at [0, 0] on input "I still work here" at bounding box center [0, 0] width 0 height 0
click at [267, 146] on input at bounding box center [270, 145] width 51 height 14
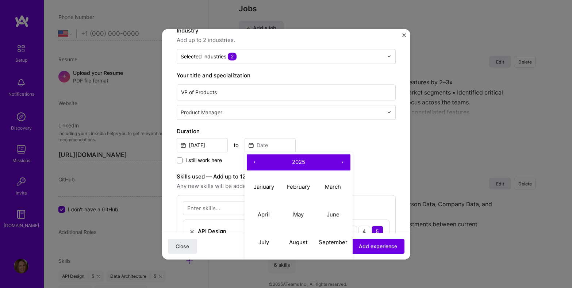
click at [252, 163] on button "‹" at bounding box center [255, 162] width 16 height 16
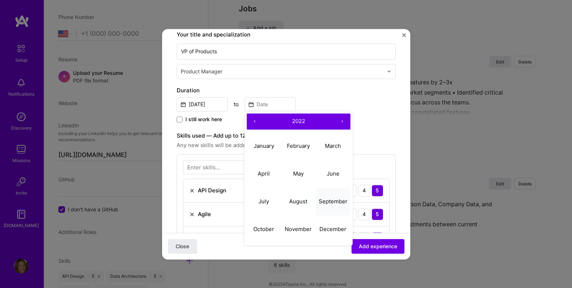
scroll to position [118, 0]
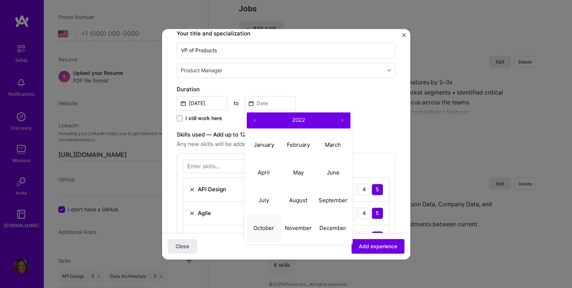
click at [268, 226] on abbr "October" at bounding box center [263, 228] width 21 height 7
type input "[DATE]"
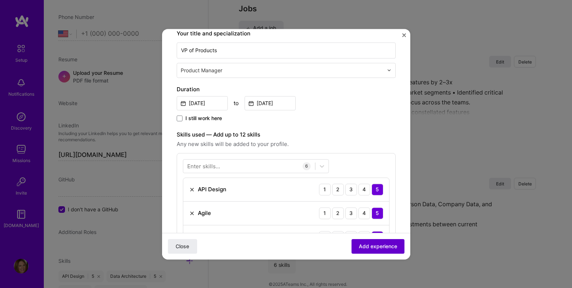
click at [361, 246] on span "Add experience" at bounding box center [378, 245] width 38 height 7
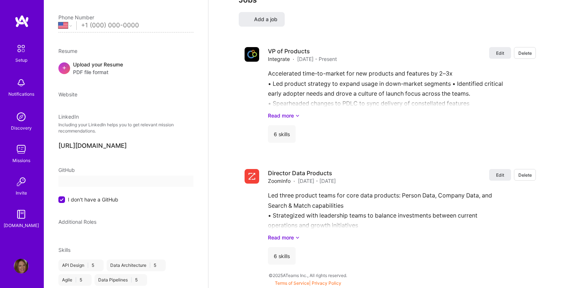
select select "US"
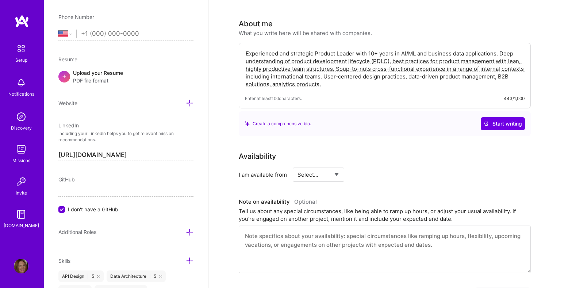
scroll to position [0, 0]
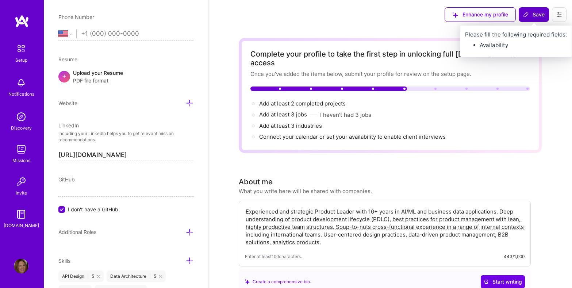
click at [538, 11] on span "Save" at bounding box center [534, 14] width 22 height 7
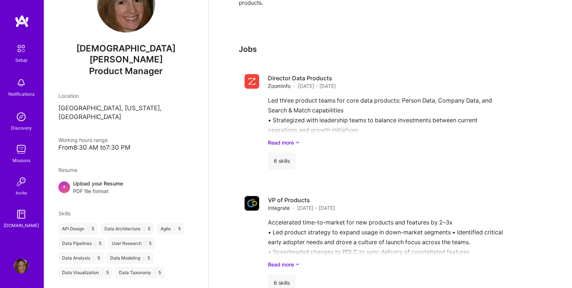
scroll to position [243, 0]
